Goal: Information Seeking & Learning: Learn about a topic

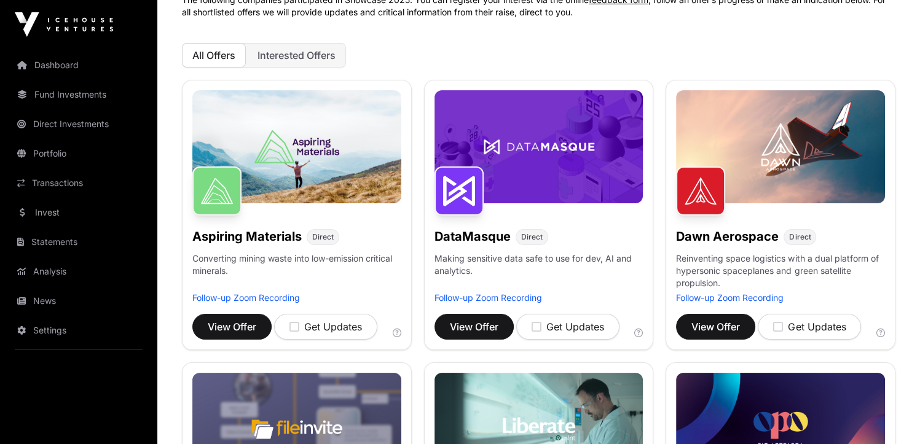
scroll to position [123, 0]
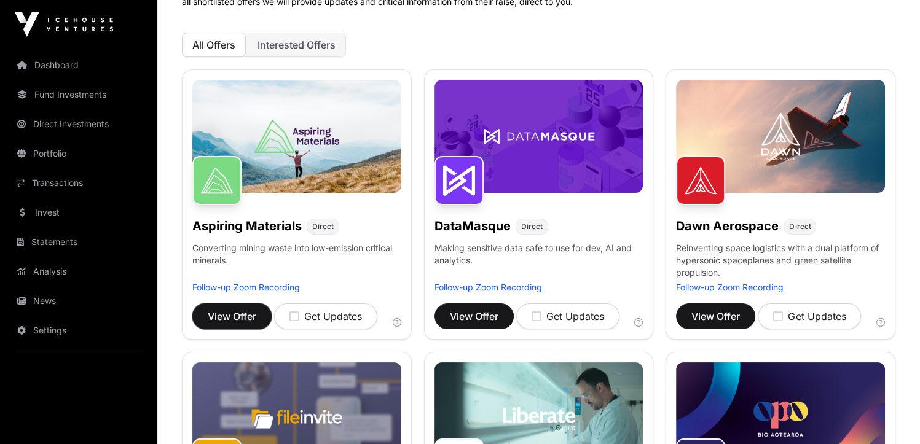
click at [226, 316] on span "View Offer" at bounding box center [232, 316] width 49 height 15
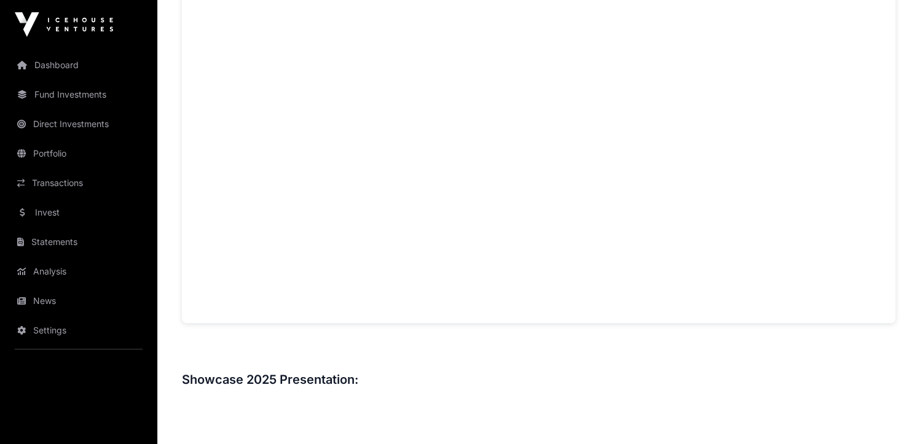
scroll to position [922, 0]
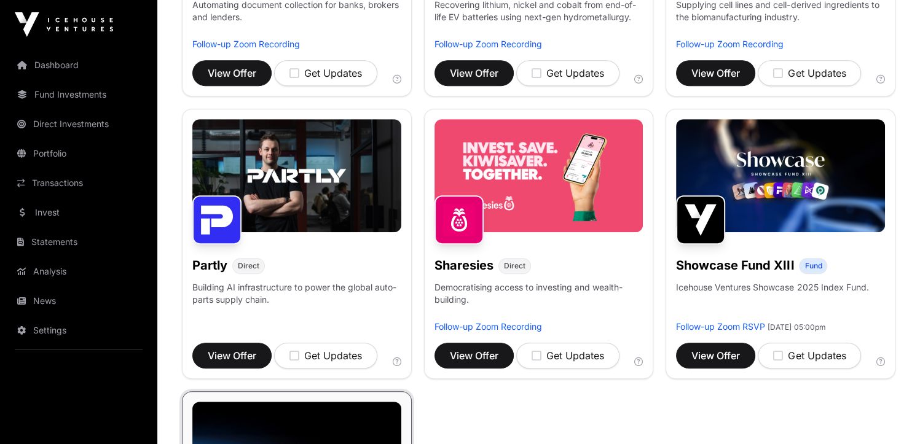
scroll to position [676, 0]
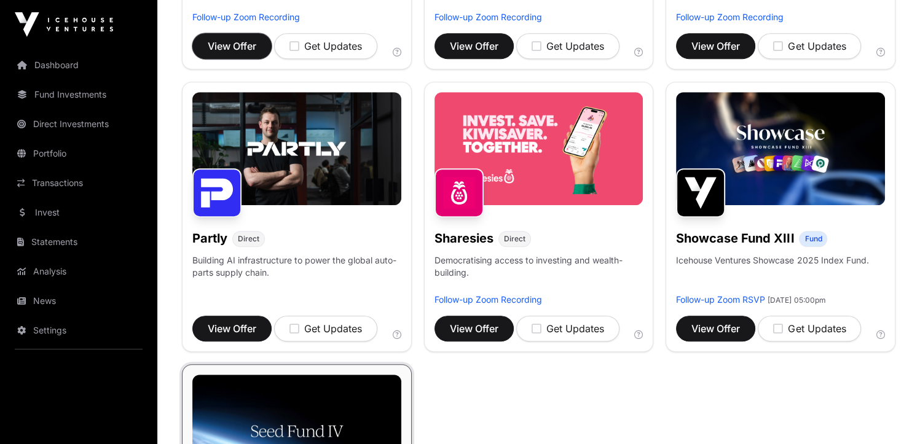
click at [229, 47] on span "View Offer" at bounding box center [232, 46] width 49 height 15
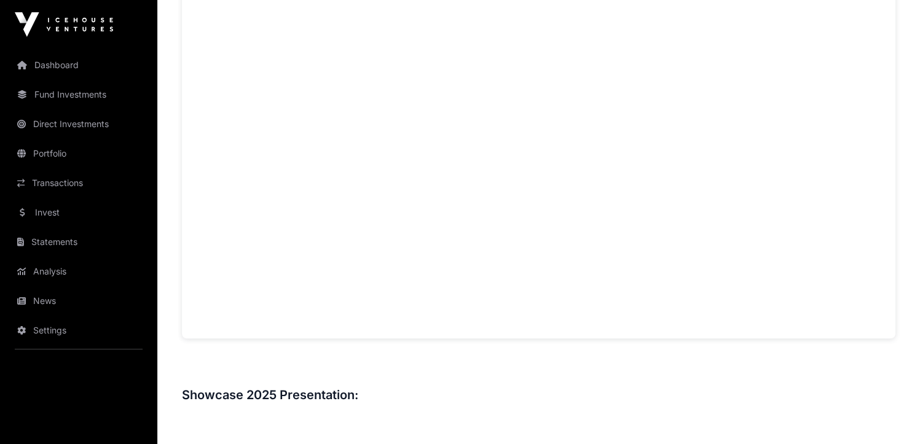
scroll to position [983, 0]
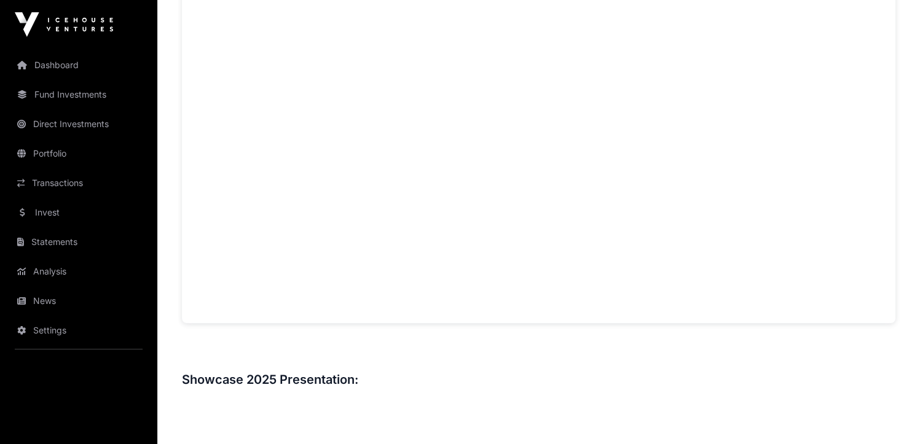
scroll to position [676, 0]
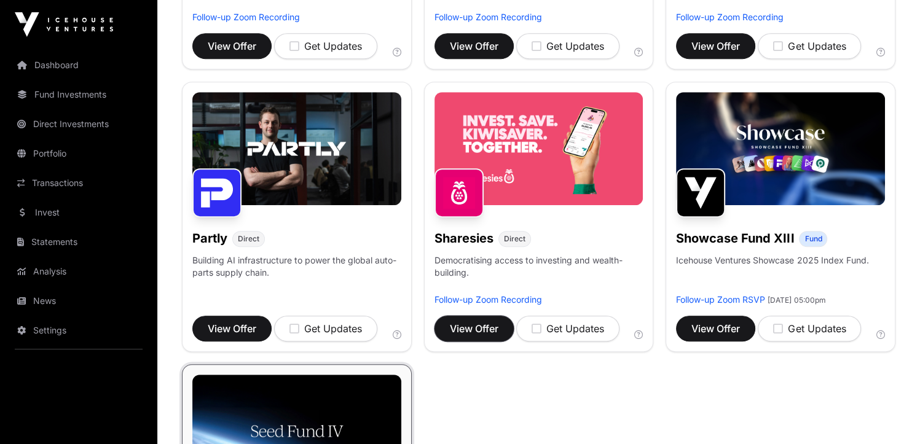
click at [468, 325] on span "View Offer" at bounding box center [474, 328] width 49 height 15
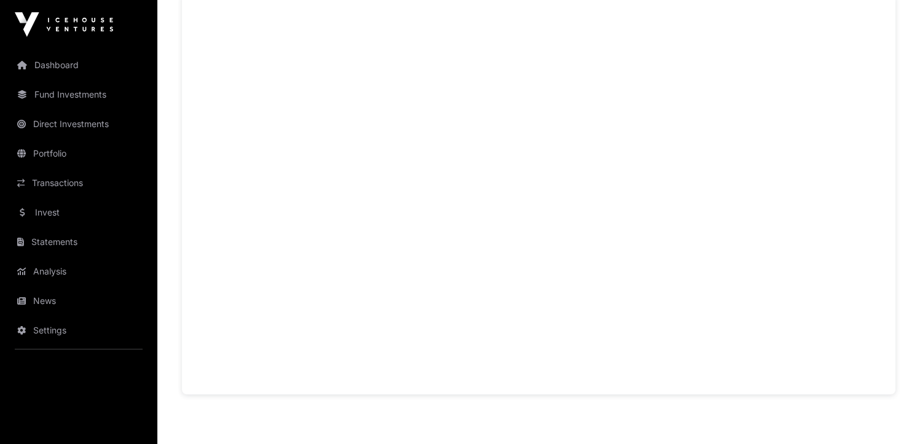
scroll to position [922, 0]
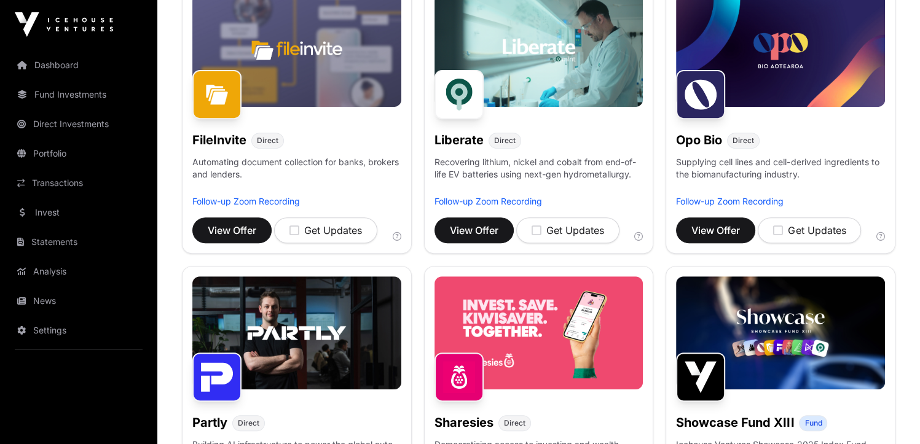
scroll to position [430, 0]
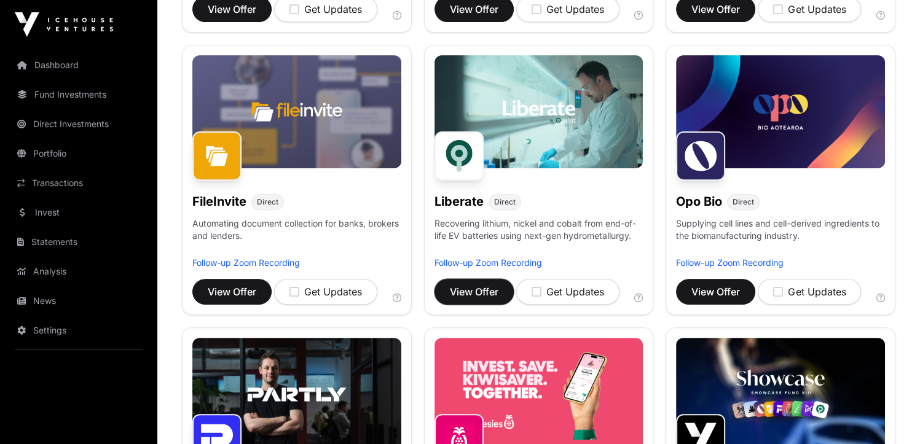
click at [472, 289] on span "View Offer" at bounding box center [474, 292] width 49 height 15
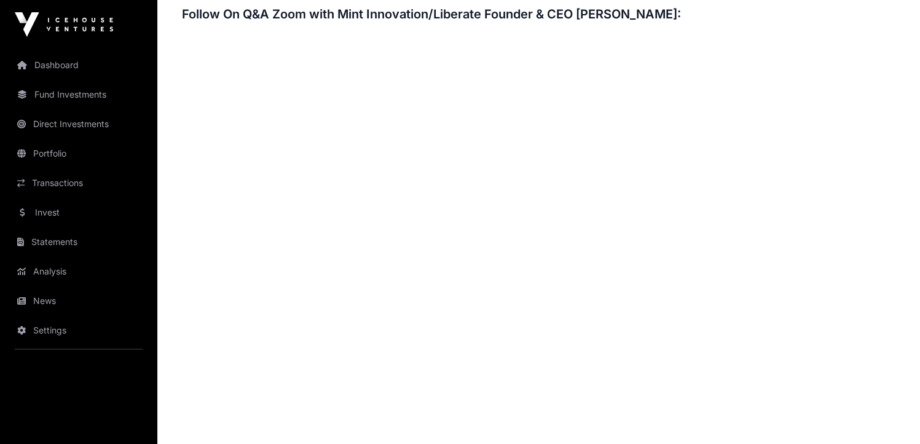
scroll to position [1966, 0]
